Goal: Task Accomplishment & Management: Use online tool/utility

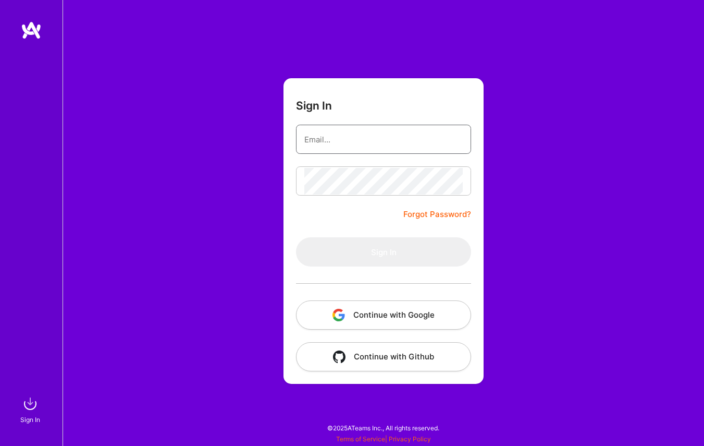
type input "[PERSON_NAME][EMAIL_ADDRESS][DOMAIN_NAME]"
click at [384, 252] on button "Sign In" at bounding box center [383, 251] width 175 height 29
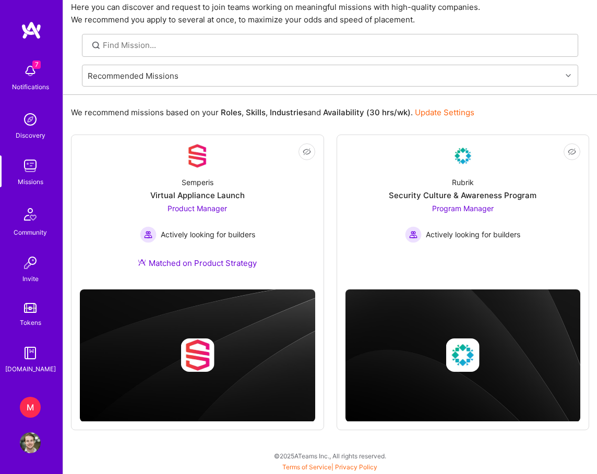
scroll to position [39, 0]
click at [33, 415] on div "M" at bounding box center [30, 407] width 21 height 21
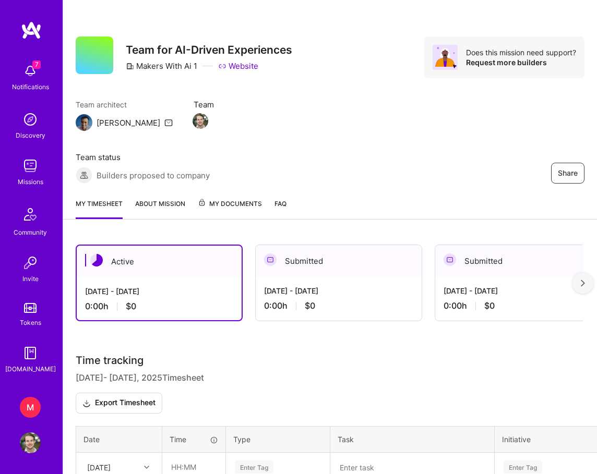
click at [30, 69] on img at bounding box center [30, 70] width 21 height 21
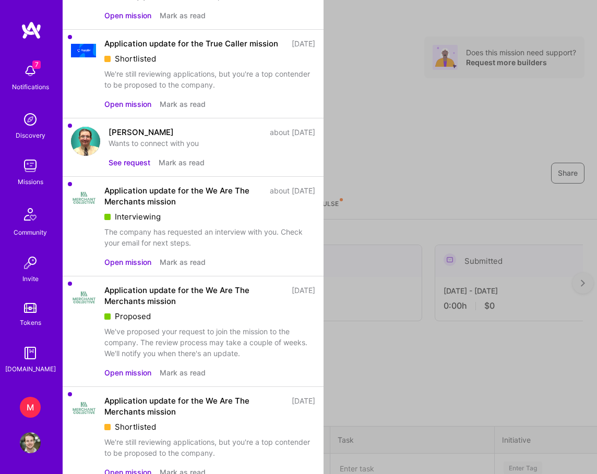
scroll to position [175, 0]
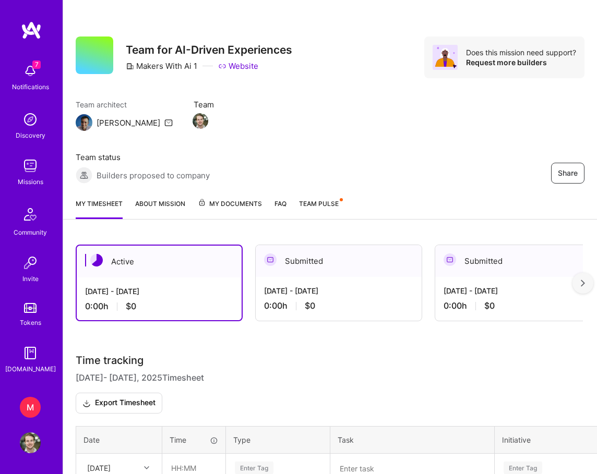
click at [373, 81] on div "7 7 Notifications Discovery Missions Community Invite Tokens [DOMAIN_NAME] M Ma…" at bounding box center [298, 285] width 597 height 570
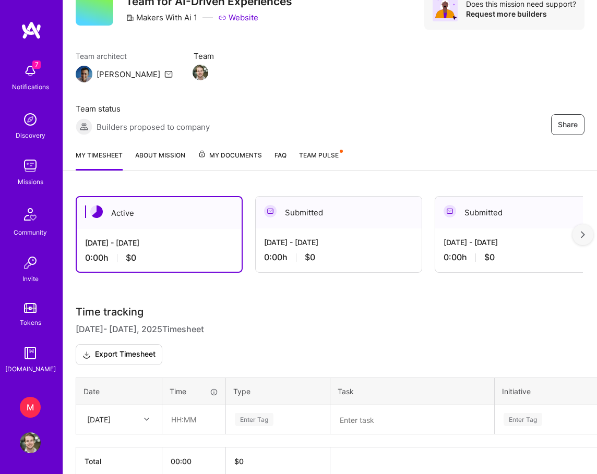
scroll to position [48, 0]
click at [111, 415] on div "[DATE]" at bounding box center [98, 420] width 23 height 11
click at [180, 406] on input "text" at bounding box center [194, 420] width 62 height 28
type input "02:00"
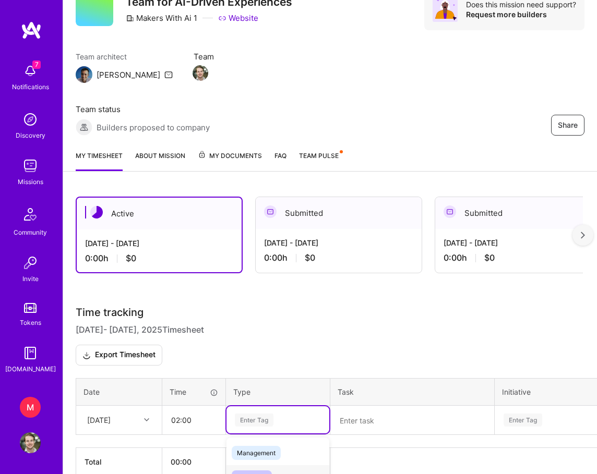
scroll to position [131, 0]
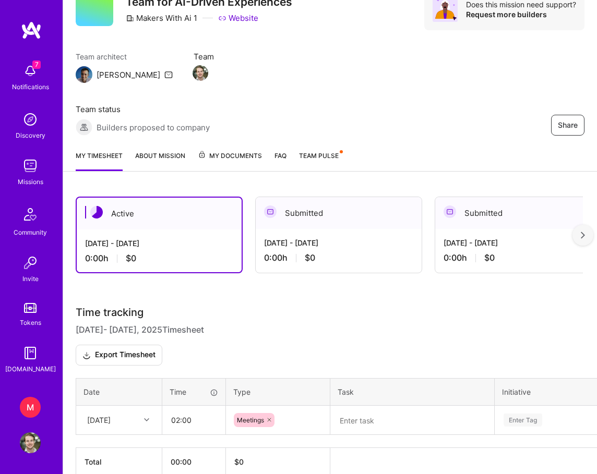
click at [387, 320] on div "Time tracking [DATE] - [DATE] Timesheet Export Timesheet Date Time Type Task In…" at bounding box center [330, 391] width 508 height 170
click at [359, 407] on textarea at bounding box center [412, 420] width 162 height 27
paste textarea "team call, [PERSON_NAME]"
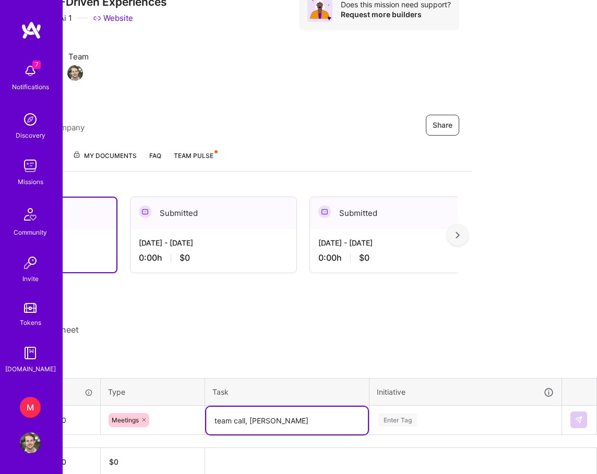
scroll to position [48, 125]
type textarea "team call, [PERSON_NAME]"
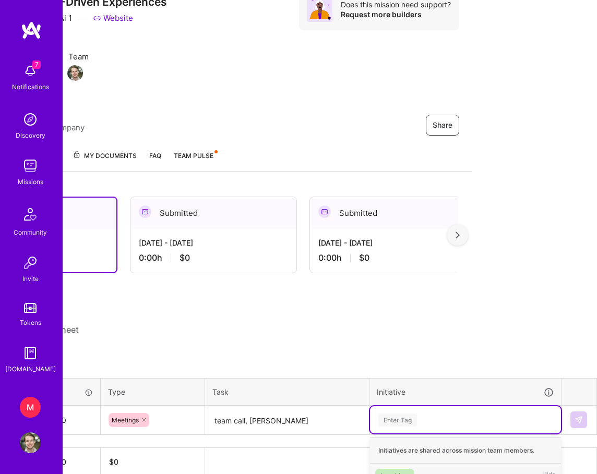
click at [439, 414] on div "Enter Tag" at bounding box center [465, 420] width 176 height 13
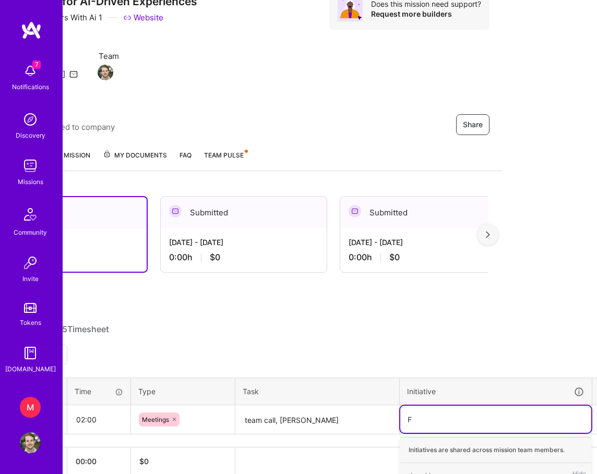
scroll to position [48, 95]
type input "Future Transmissions"
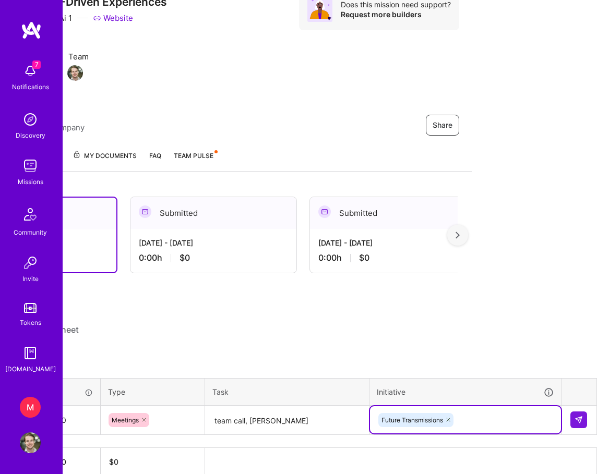
scroll to position [48, 125]
click at [570, 411] on button at bounding box center [578, 419] width 17 height 17
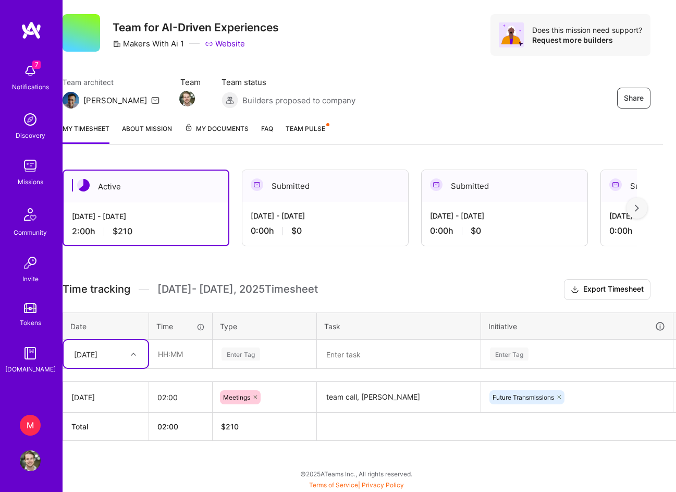
scroll to position [22, 0]
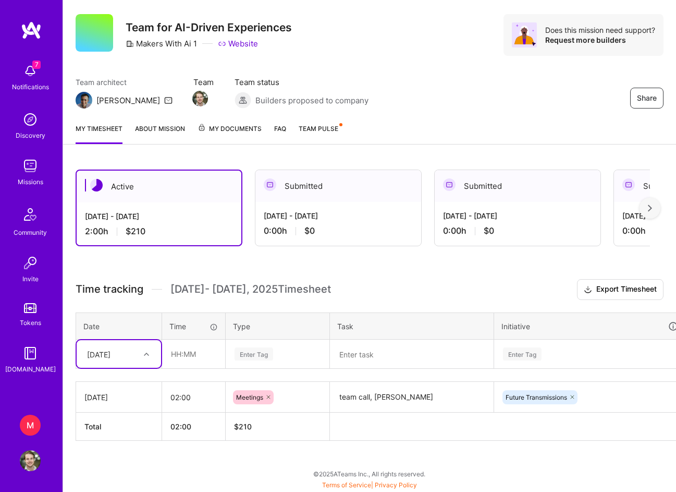
click at [137, 353] on div "[DATE]" at bounding box center [111, 353] width 58 height 17
click at [119, 397] on div "[DATE]" at bounding box center [119, 396] width 84 height 19
click at [339, 352] on textarea at bounding box center [412, 355] width 162 height 28
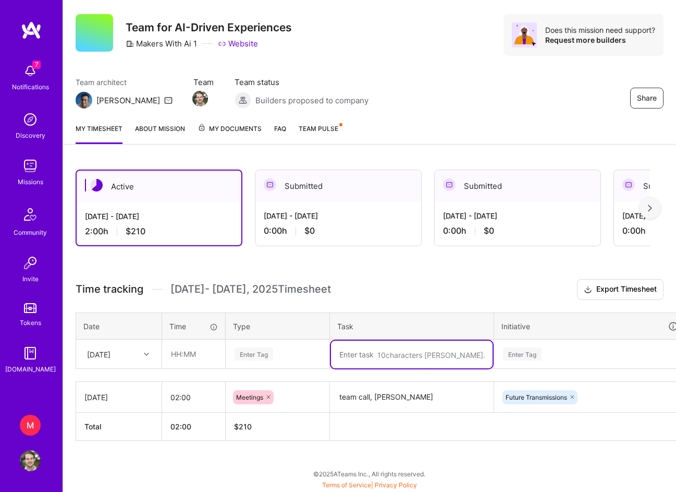
paste textarea "data summaries, standups, [PERSON_NAME], project management"
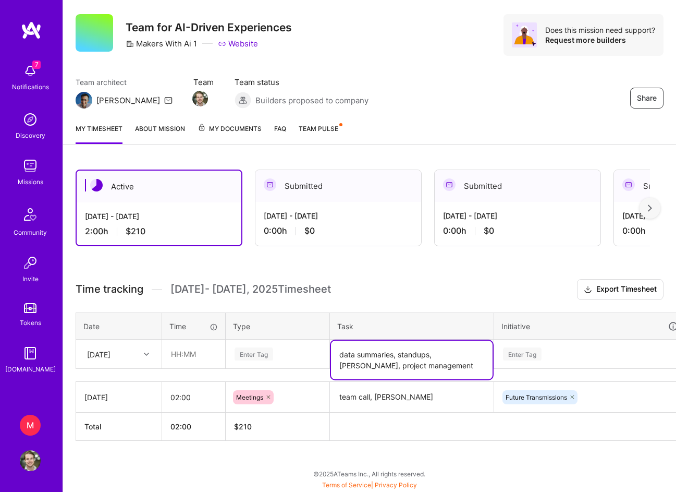
type textarea "data summaries, standups, [PERSON_NAME], project management"
click at [172, 357] on input "text" at bounding box center [194, 354] width 62 height 28
type input "02:00"
click at [258, 358] on div "Enter Tag" at bounding box center [254, 354] width 39 height 16
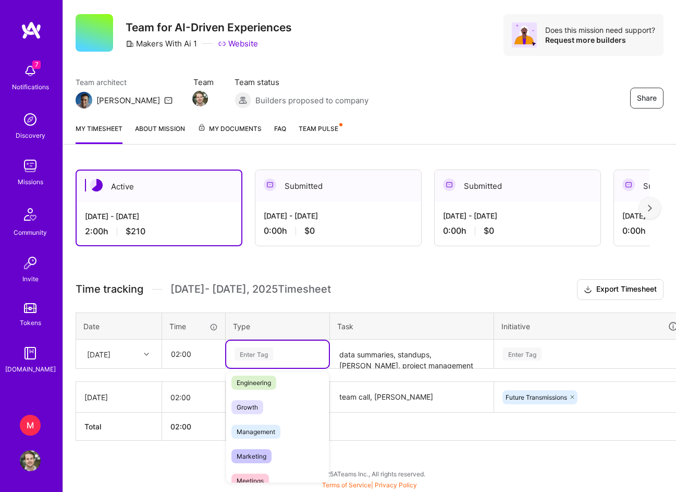
scroll to position [81, 0]
click at [274, 435] on span "Management" at bounding box center [256, 430] width 49 height 14
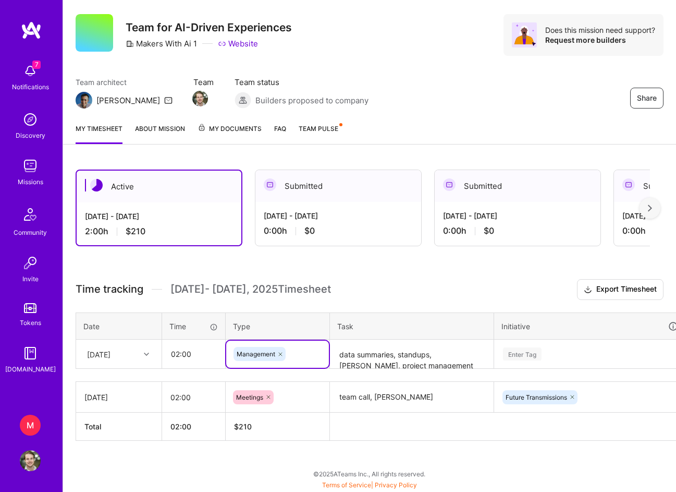
click at [520, 320] on div "Initiative" at bounding box center [590, 326] width 177 height 12
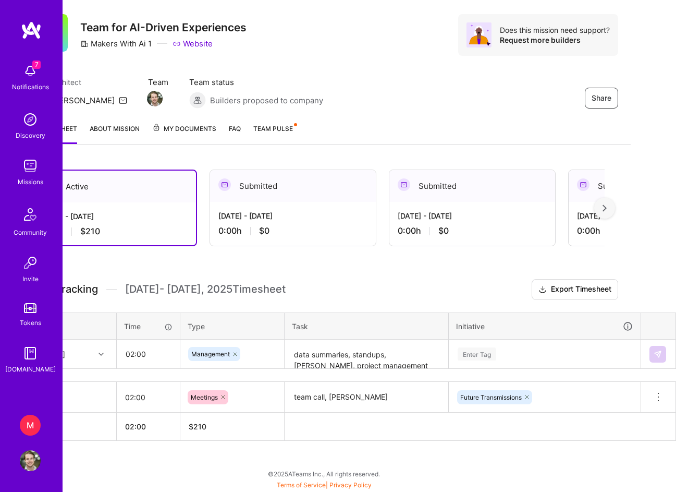
scroll to position [22, 45]
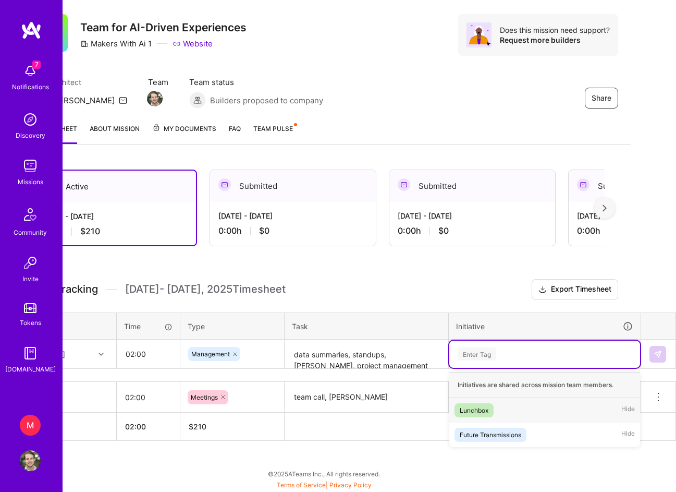
click at [528, 354] on div "Enter Tag" at bounding box center [545, 353] width 176 height 13
click at [494, 436] on div "Future Transmissions" at bounding box center [491, 434] width 62 height 11
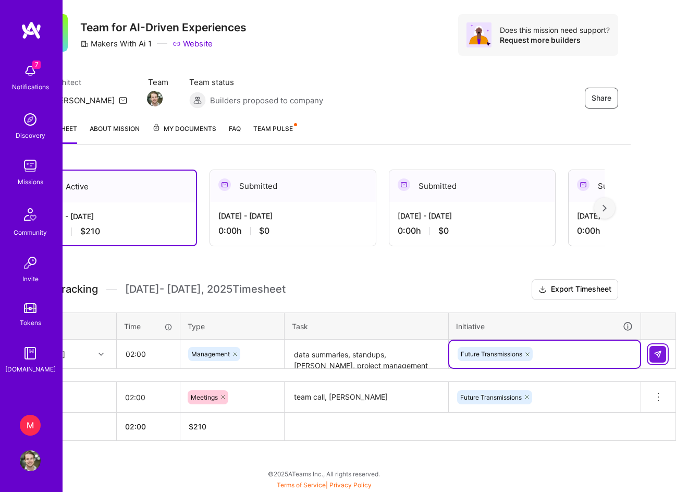
click at [662, 352] on img at bounding box center [658, 354] width 8 height 8
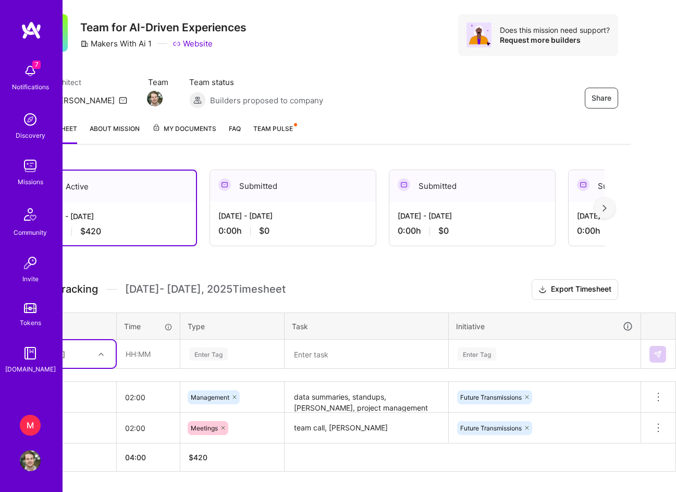
scroll to position [24, 0]
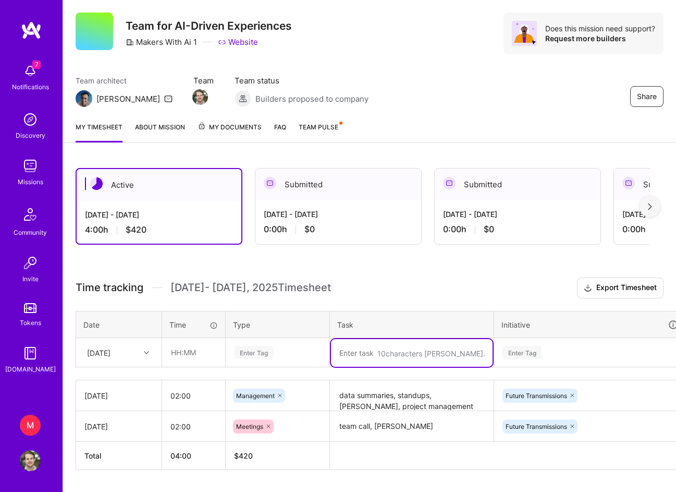
click at [363, 357] on textarea at bounding box center [412, 353] width 162 height 28
paste textarea "deloitte call, team call, [PERSON_NAME], docs review"
type textarea "deloitte call, team call, [PERSON_NAME], docs review"
click at [208, 356] on input "text" at bounding box center [194, 352] width 62 height 28
type input "06:00"
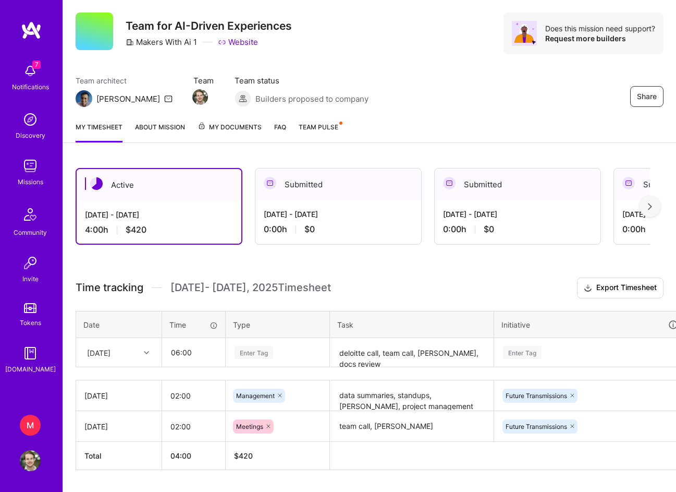
scroll to position [53, 0]
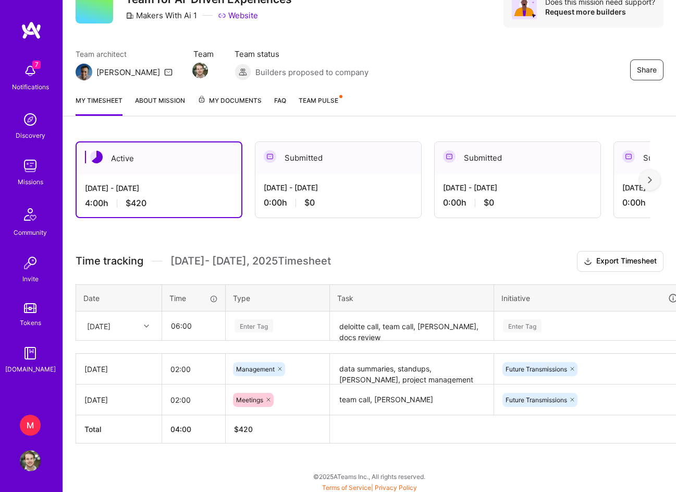
click at [286, 339] on div "Enter Tag" at bounding box center [277, 325] width 103 height 27
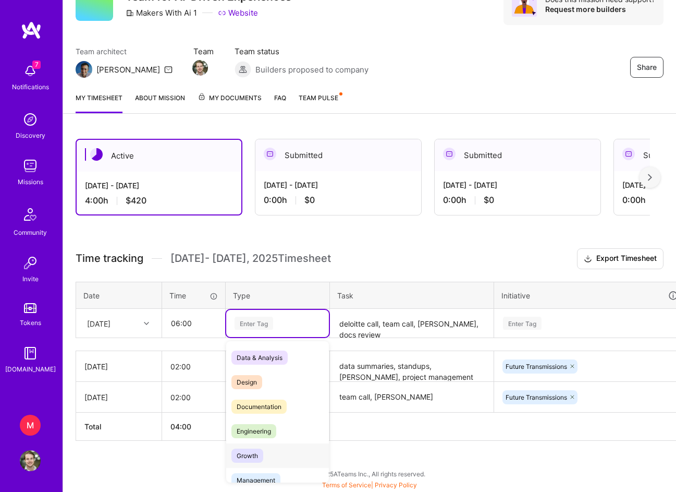
scroll to position [19, 0]
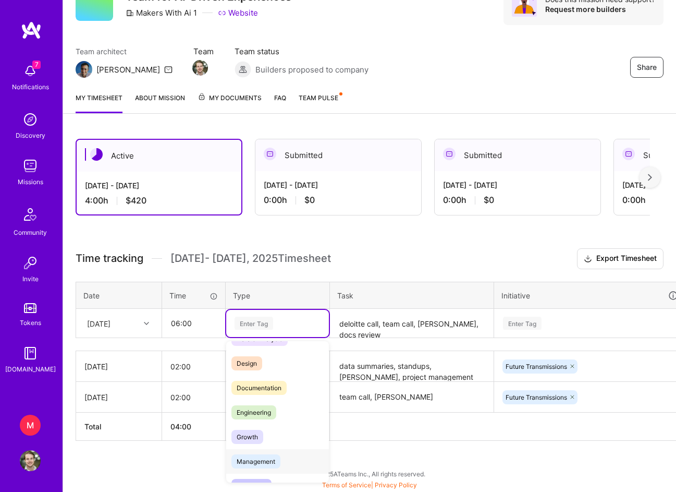
click at [275, 445] on span "Management" at bounding box center [256, 461] width 49 height 14
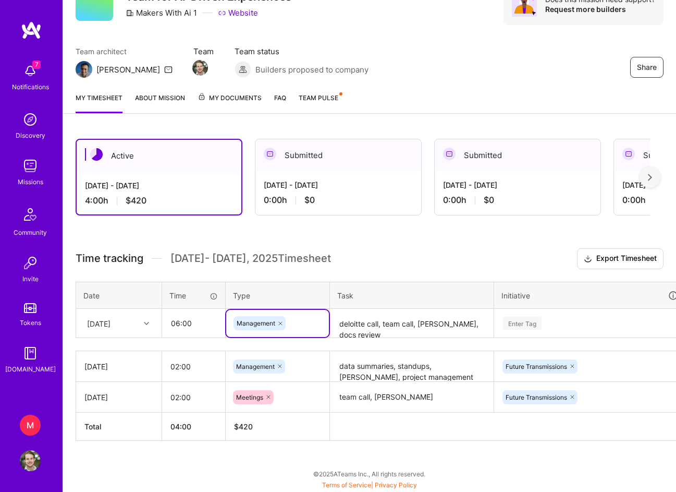
click at [129, 319] on div "[DATE]" at bounding box center [111, 322] width 58 height 17
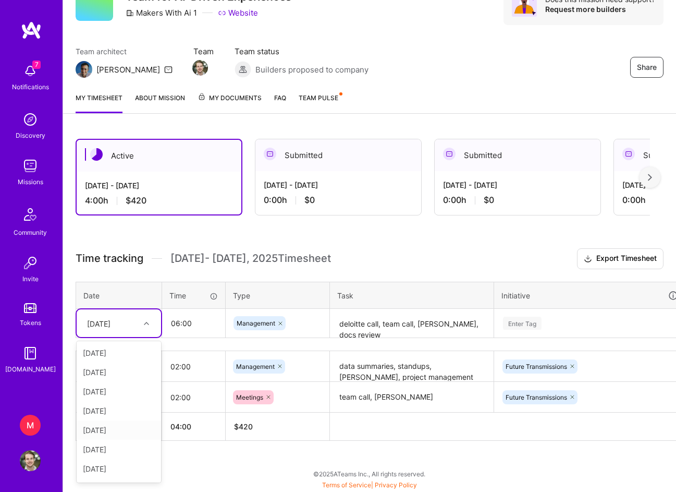
click at [120, 434] on div "[DATE]" at bounding box center [119, 429] width 84 height 19
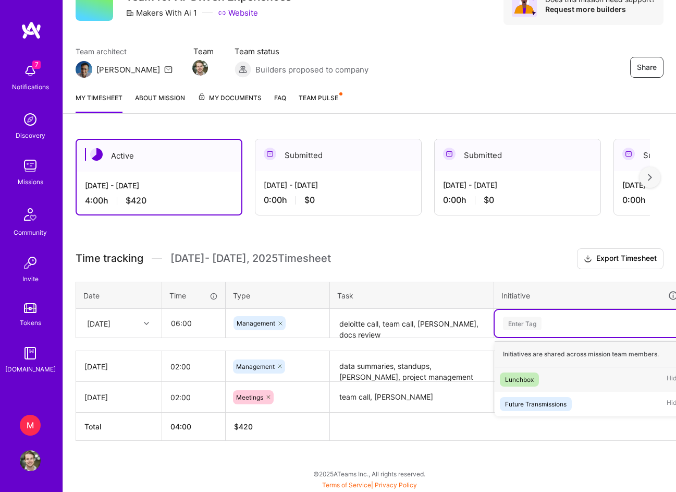
click at [556, 324] on div "Enter Tag" at bounding box center [590, 323] width 176 height 13
click at [535, 404] on div "Future Transmissions" at bounding box center [536, 403] width 62 height 11
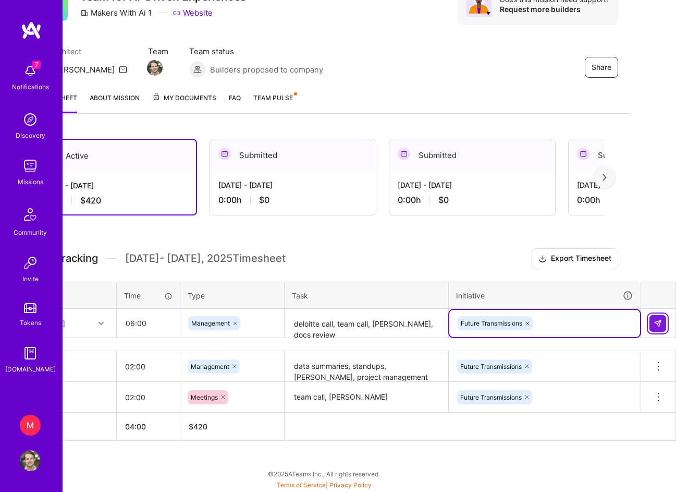
scroll to position [53, 45]
click at [659, 320] on img at bounding box center [658, 323] width 8 height 8
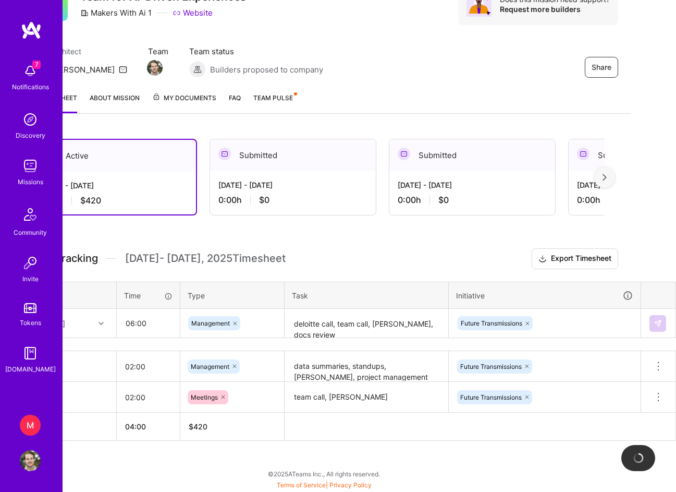
scroll to position [53, 0]
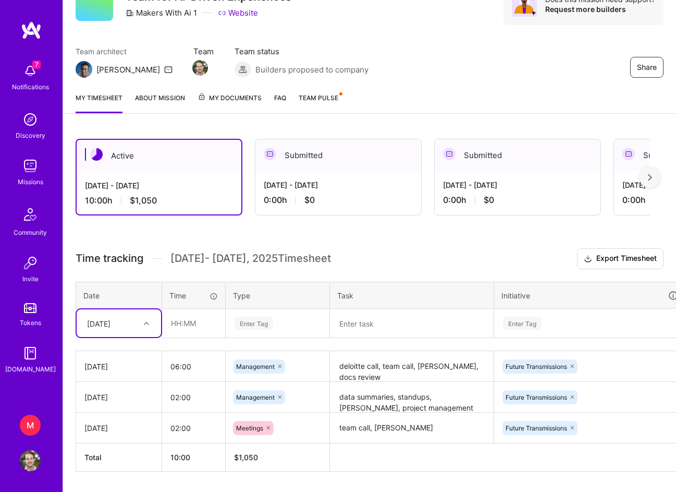
click at [345, 331] on textarea at bounding box center [412, 324] width 162 height 28
paste textarea "team call"
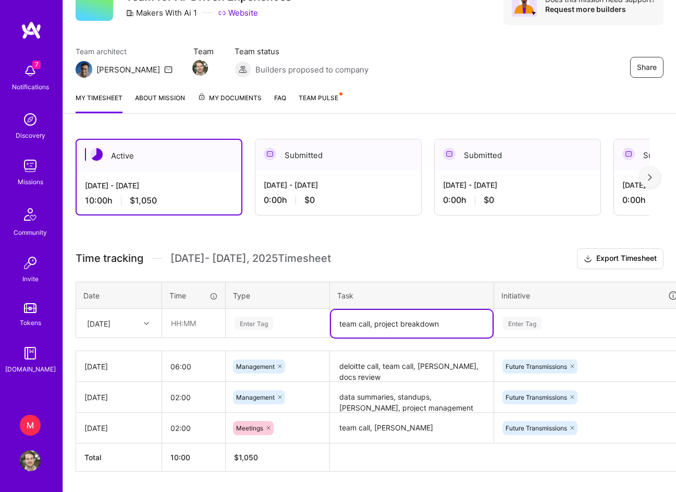
click at [415, 324] on textarea "team call, project breakdown" at bounding box center [412, 324] width 162 height 28
drag, startPoint x: 375, startPoint y: 323, endPoint x: 529, endPoint y: 326, distance: 153.9
click at [527, 326] on tr "[DATE] Enter Tag team call, project breakdown Enter Tag" at bounding box center [399, 323] width 646 height 29
type textarea "team call, PM"
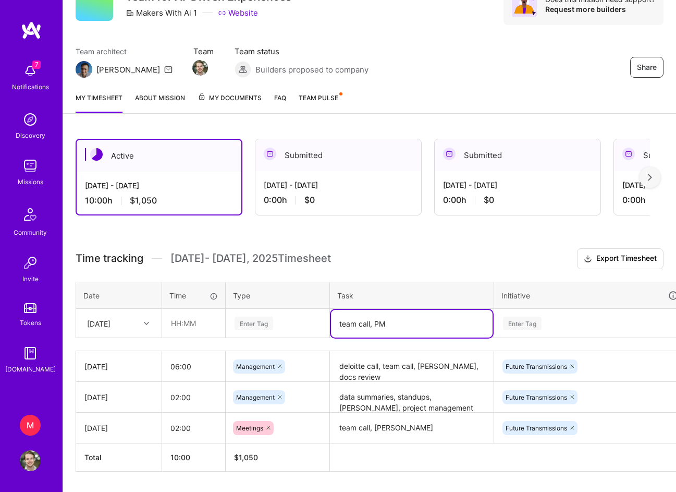
click at [451, 281] on div "Time tracking [DATE] - [DATE] Timesheet Export Timesheet Date Time Type Task In…" at bounding box center [370, 359] width 588 height 223
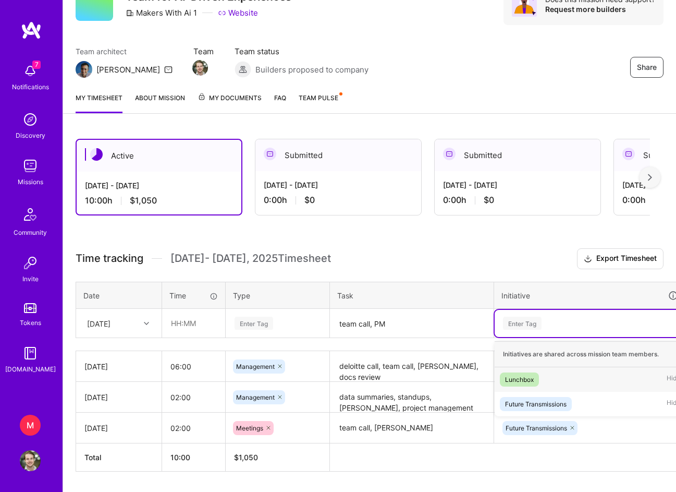
click at [553, 320] on div "Enter Tag" at bounding box center [590, 323] width 176 height 13
click at [537, 399] on div "Future Transmissions" at bounding box center [536, 403] width 62 height 11
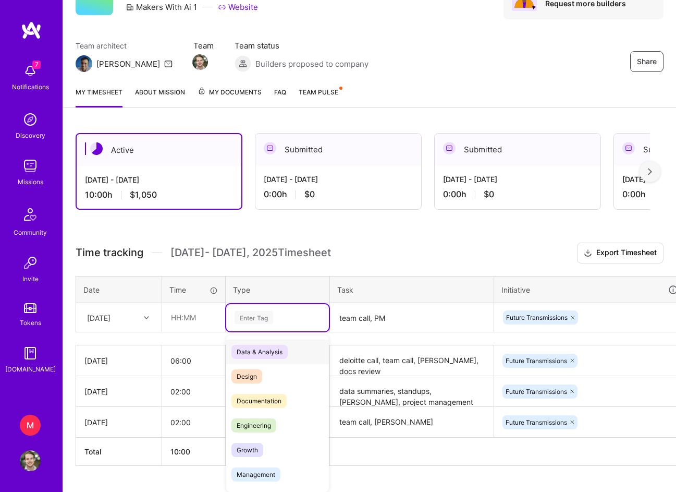
click at [281, 329] on div "Enter Tag" at bounding box center [277, 317] width 103 height 27
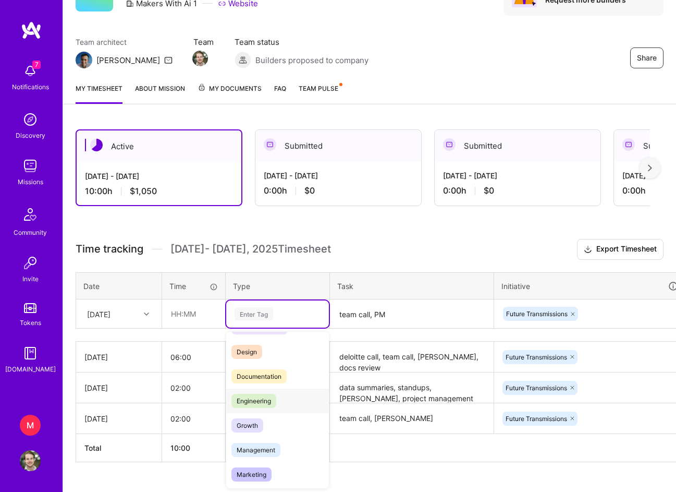
scroll to position [21, 0]
click at [271, 445] on span "Management" at bounding box center [256, 449] width 49 height 14
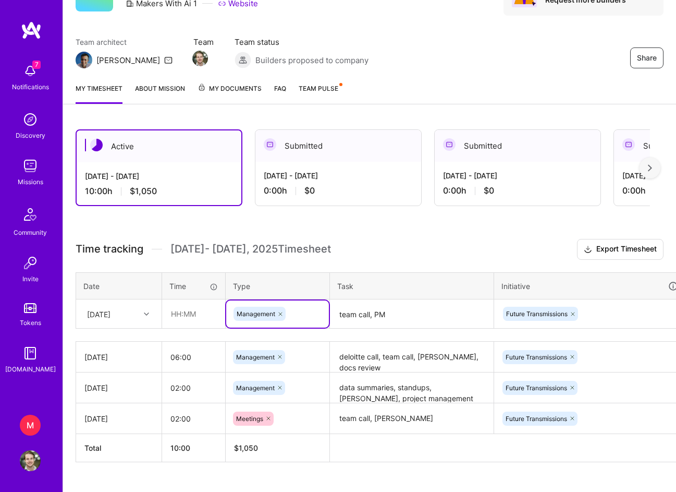
click at [137, 314] on div "[DATE]" at bounding box center [111, 313] width 58 height 17
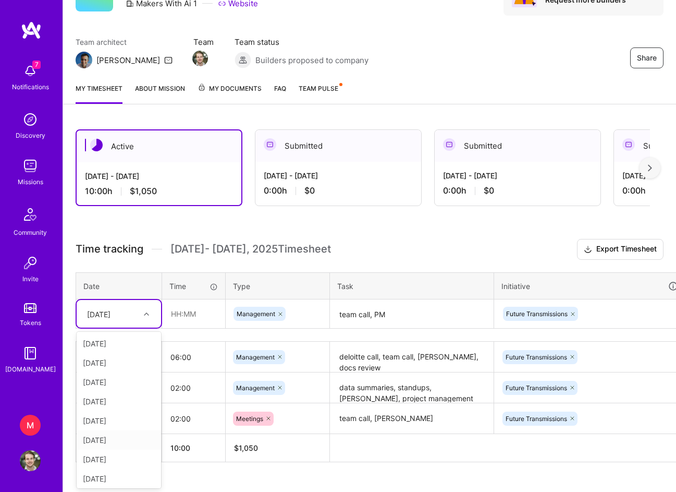
click at [118, 442] on div "[DATE]" at bounding box center [119, 439] width 84 height 19
click at [399, 265] on div "Time tracking [DATE] - [DATE] Timesheet Export Timesheet Date Time Type Task In…" at bounding box center [370, 350] width 588 height 223
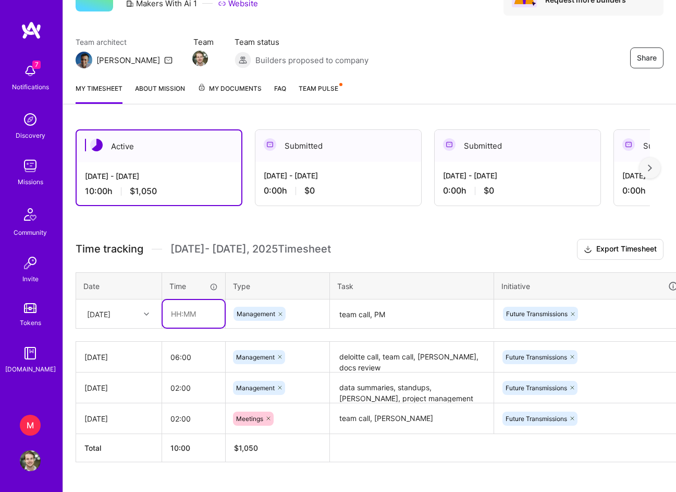
click at [178, 317] on input "text" at bounding box center [194, 314] width 62 height 28
type input "02:30"
click at [321, 259] on h3 "Time tracking [DATE] - [DATE] Timesheet Export Timesheet" at bounding box center [370, 249] width 588 height 21
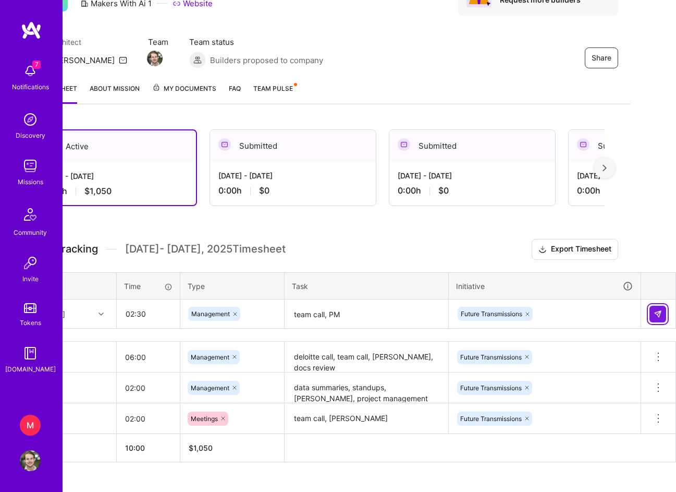
scroll to position [63, 45]
click at [660, 312] on img at bounding box center [658, 314] width 8 height 8
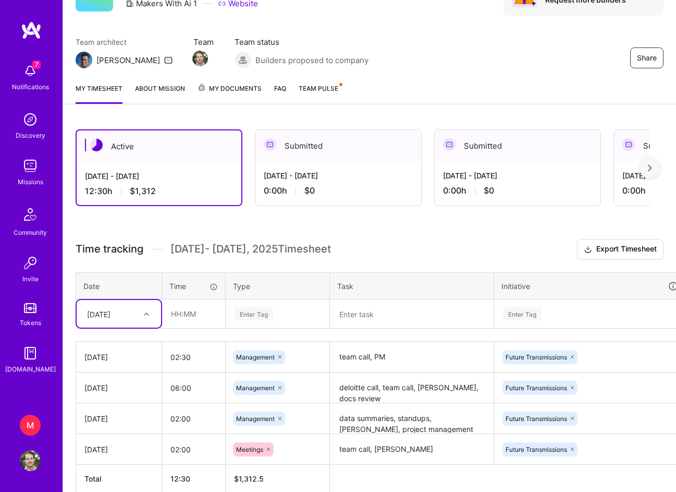
click at [111, 318] on div "[DATE]" at bounding box center [98, 313] width 23 height 11
click at [116, 445] on div "[DATE]" at bounding box center [119, 458] width 84 height 19
click at [179, 316] on input "text" at bounding box center [194, 314] width 62 height 28
type input "02:00"
click at [336, 314] on textarea at bounding box center [412, 314] width 162 height 28
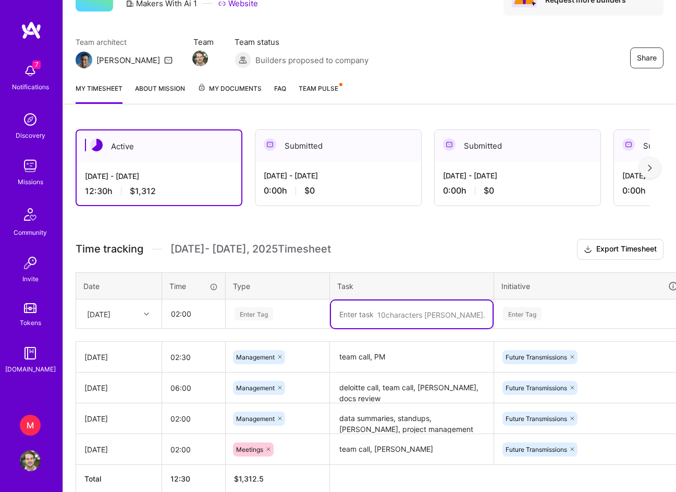
paste textarea "async coordination, PM"
type textarea "async coordination, PM"
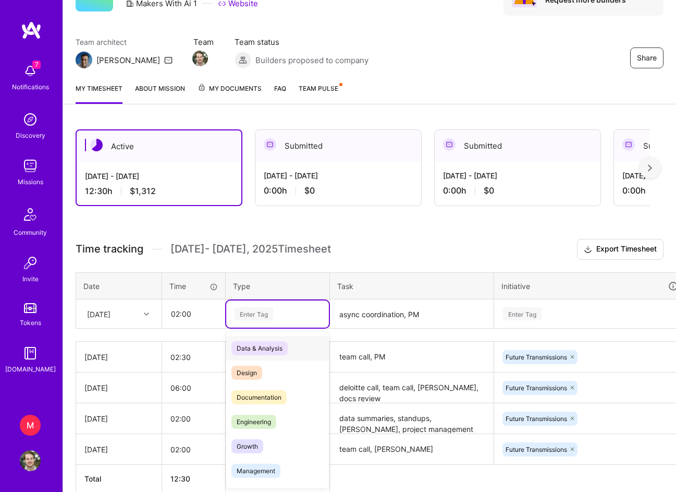
click at [277, 314] on div "Enter Tag" at bounding box center [278, 313] width 88 height 13
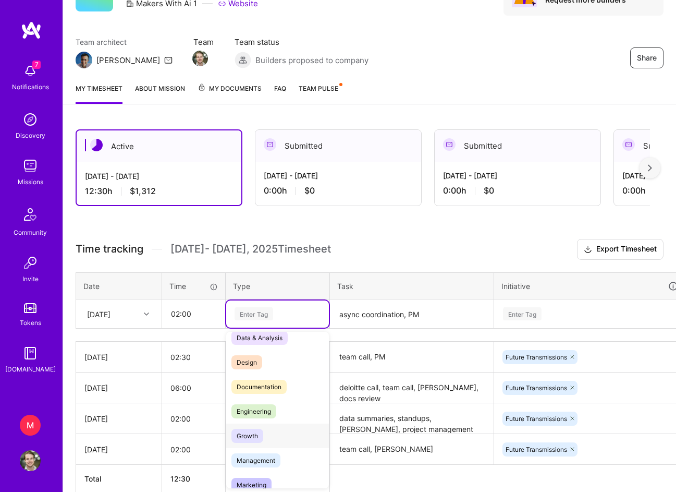
click at [266, 445] on span "Management" at bounding box center [256, 460] width 49 height 14
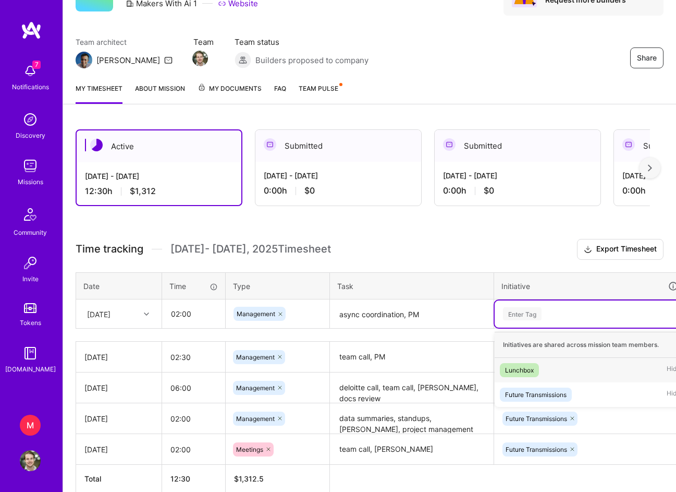
click at [555, 314] on div "Enter Tag" at bounding box center [590, 313] width 176 height 13
click at [532, 397] on div "Future Transmissions" at bounding box center [536, 394] width 62 height 11
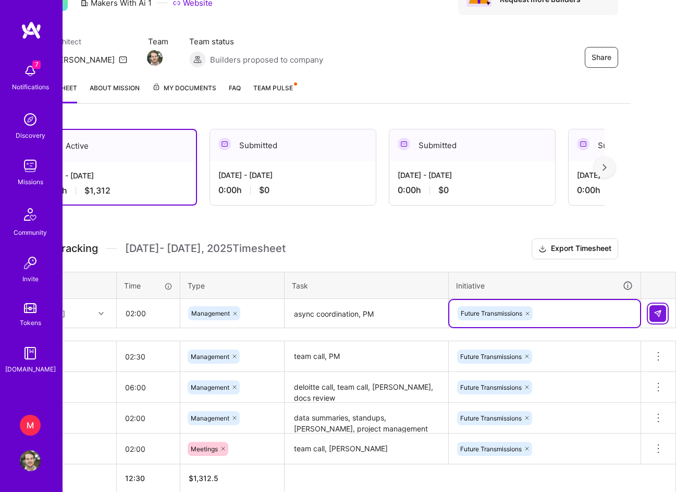
click at [664, 319] on button at bounding box center [658, 313] width 17 height 17
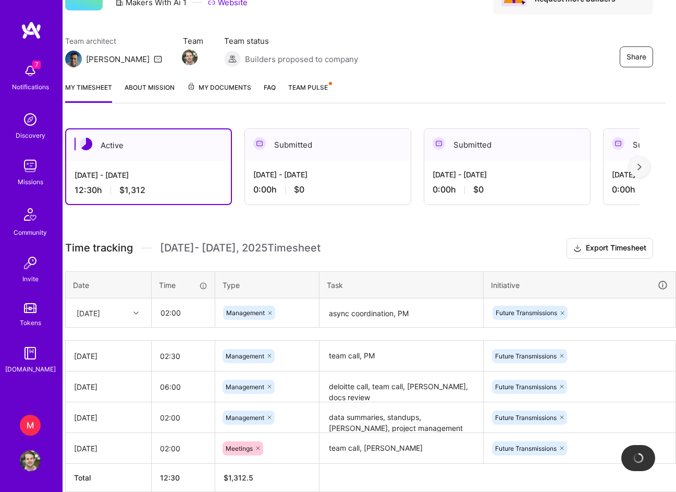
scroll to position [64, 0]
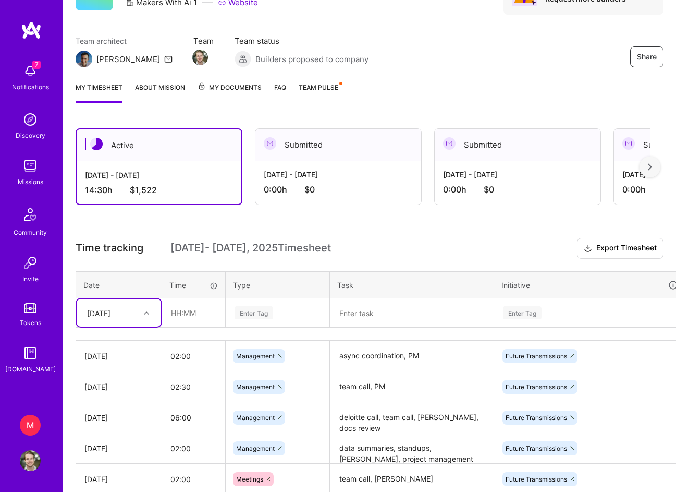
click at [131, 316] on div "[DATE]" at bounding box center [111, 312] width 58 height 17
click at [108, 445] on div "[DATE]" at bounding box center [119, 475] width 84 height 19
click at [180, 314] on input "text" at bounding box center [194, 313] width 62 height 28
type input "03:00"
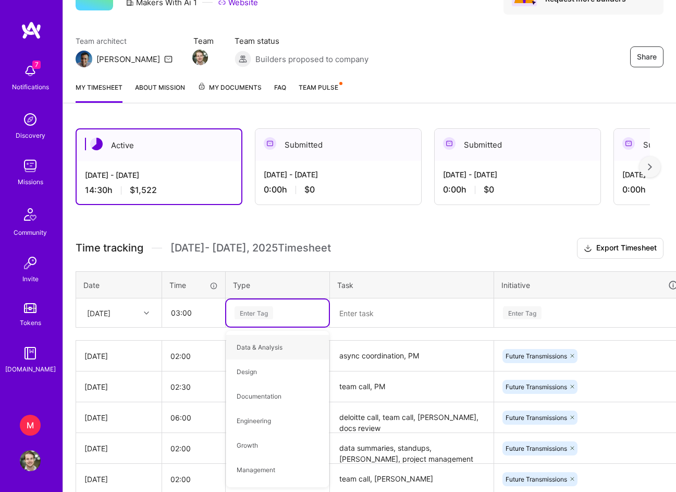
click at [417, 313] on textarea at bounding box center [412, 313] width 162 height 28
paste textarea "data summaries (GPT-5 experiment), project admin, asynchronous coordination"
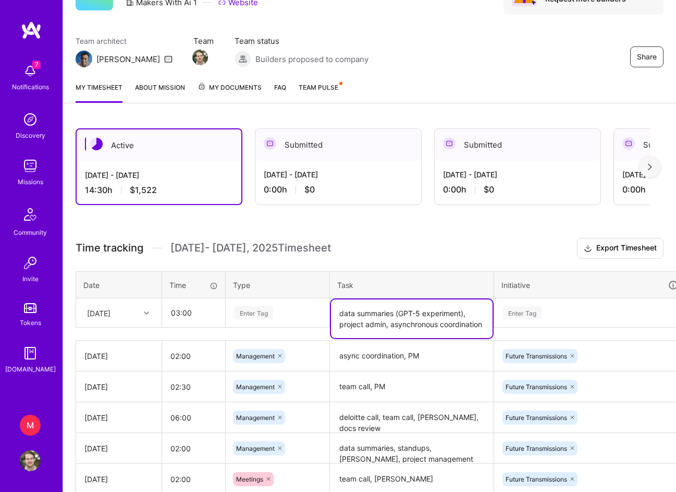
type textarea "data summaries (GPT-5 experiment), project admin, asynchronous coordination"
click at [271, 317] on div "Enter Tag" at bounding box center [254, 313] width 39 height 16
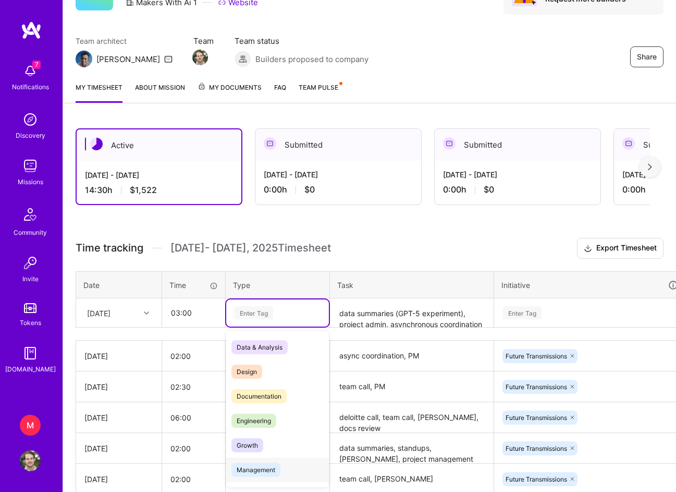
click at [264, 445] on span "Management" at bounding box center [256, 470] width 49 height 14
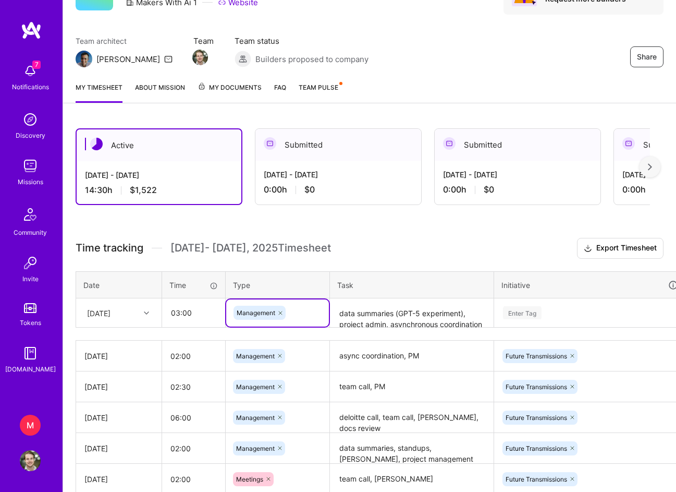
click at [531, 317] on div "Enter Tag" at bounding box center [522, 313] width 39 height 16
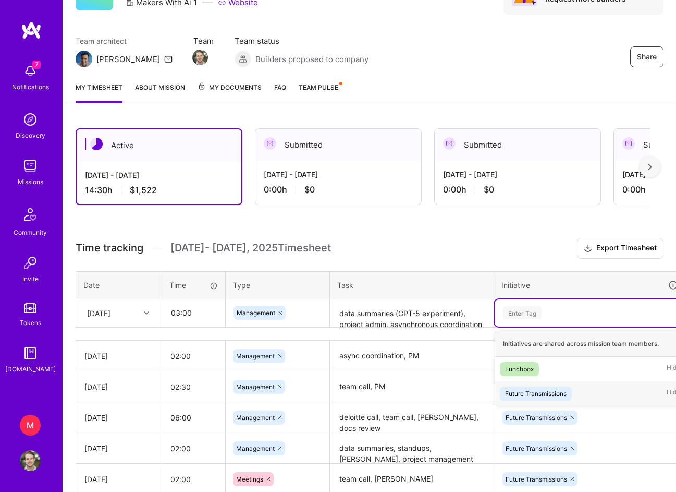
click at [529, 391] on div "Future Transmissions" at bounding box center [536, 393] width 62 height 11
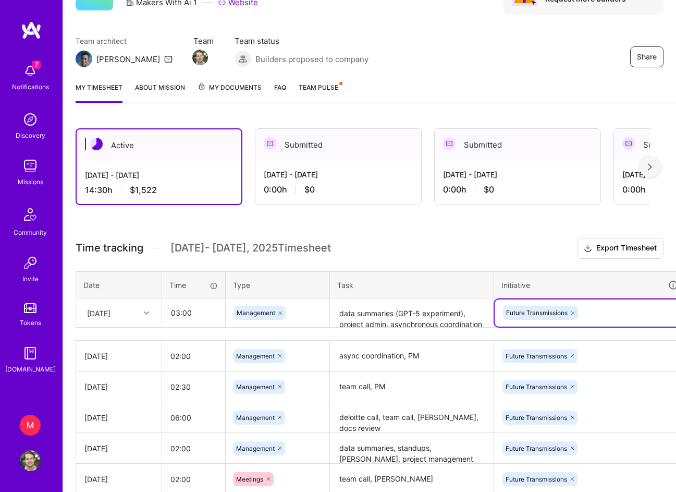
click at [485, 256] on h3 "Time tracking [DATE] - [DATE] Timesheet Export Timesheet" at bounding box center [370, 248] width 588 height 21
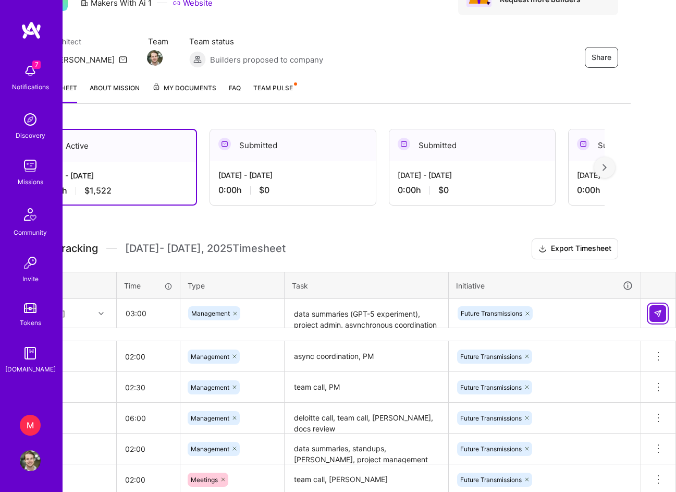
scroll to position [63, 45]
click at [660, 313] on img at bounding box center [658, 313] width 8 height 8
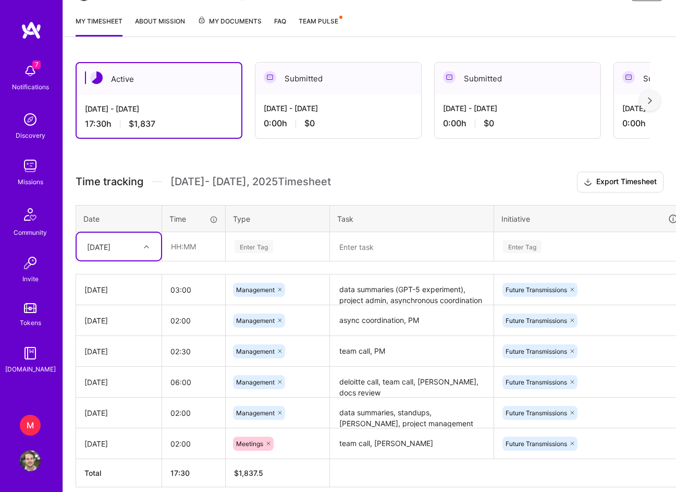
scroll to position [128, 0]
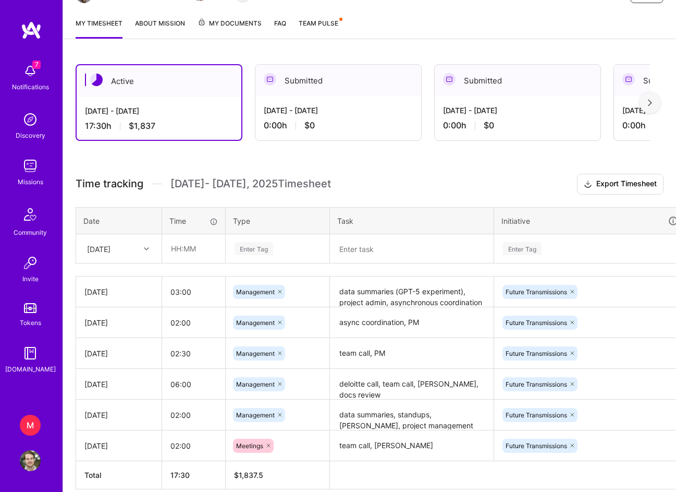
click at [312, 204] on div "Time tracking [DATE] - [DATE] Timesheet Export Timesheet Date Time Type Task In…" at bounding box center [370, 331] width 588 height 315
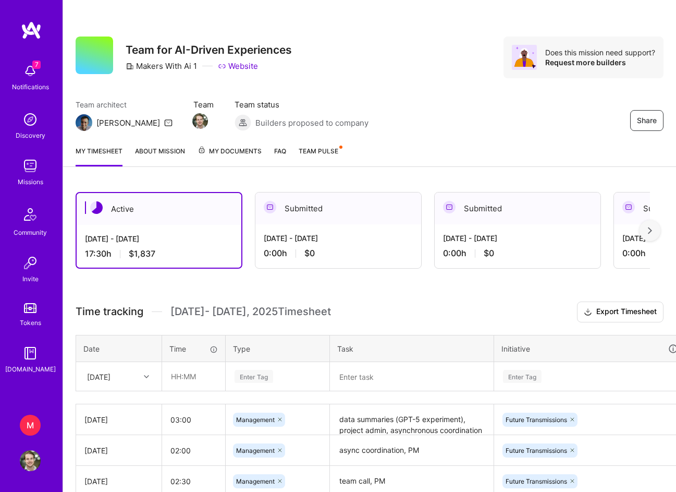
scroll to position [0, 0]
click at [456, 39] on div "Share Team for AI-Driven Experiences Makers With Ai 1 Website Does this mission…" at bounding box center [370, 58] width 588 height 42
